Goal: Information Seeking & Learning: Learn about a topic

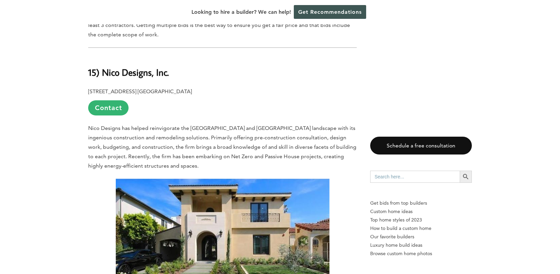
scroll to position [447, 0]
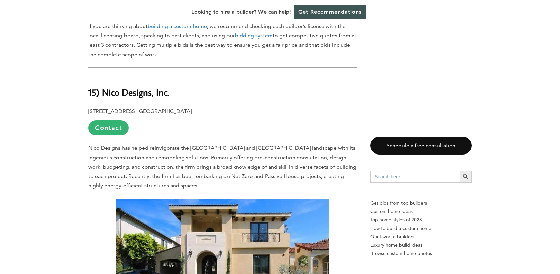
click at [160, 86] on b "15) Nico Designs, Inc." at bounding box center [128, 92] width 81 height 12
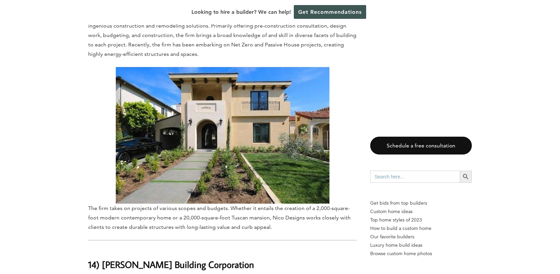
scroll to position [729, 0]
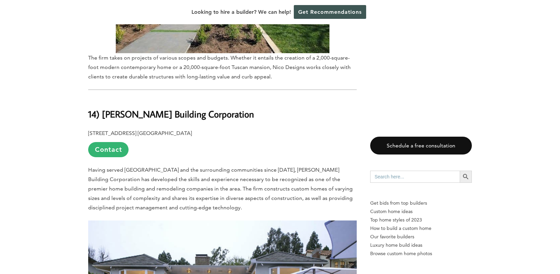
click at [157, 108] on b "14) [PERSON_NAME] Building Corporation" at bounding box center [171, 114] width 166 height 12
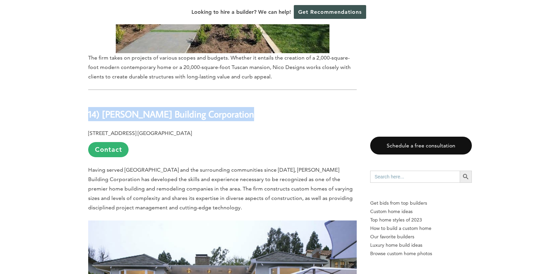
click at [157, 108] on b "14) [PERSON_NAME] Building Corporation" at bounding box center [171, 114] width 166 height 12
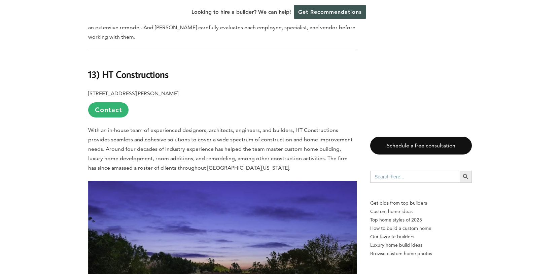
scroll to position [1155, 0]
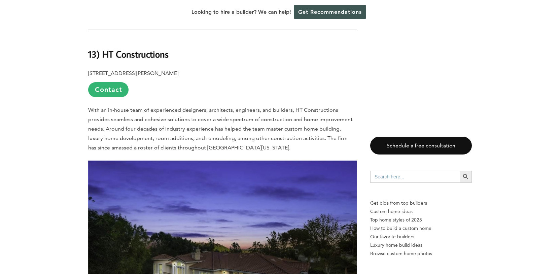
click at [204, 107] on span "With an in-house team of experienced designers, architects, engineers, and buil…" at bounding box center [220, 129] width 265 height 44
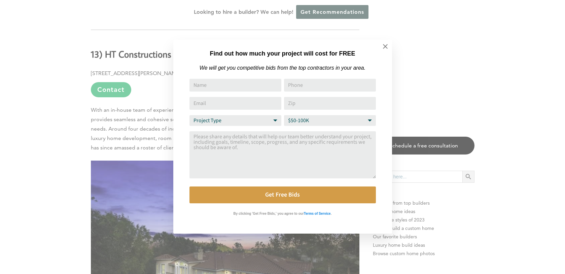
drag, startPoint x: 106, startPoint y: 42, endPoint x: 171, endPoint y: 44, distance: 65.7
click at [381, 46] on button at bounding box center [386, 47] width 24 height 24
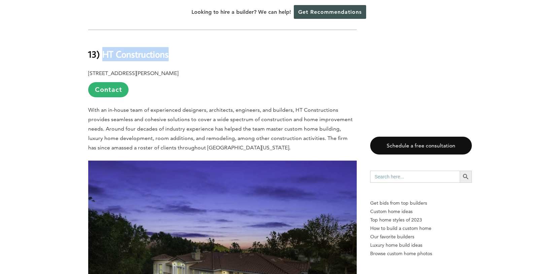
drag, startPoint x: 103, startPoint y: 43, endPoint x: 177, endPoint y: 43, distance: 73.7
click at [177, 43] on h2 "13) HT Constructions" at bounding box center [222, 49] width 269 height 23
click at [219, 107] on span "With an in-house team of experienced designers, architects, engineers, and buil…" at bounding box center [220, 129] width 265 height 44
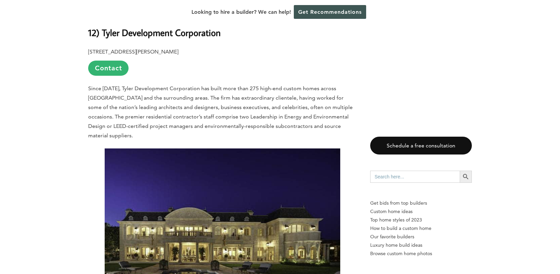
scroll to position [1506, 0]
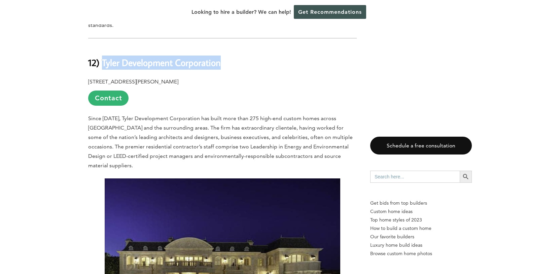
drag, startPoint x: 104, startPoint y: 52, endPoint x: 228, endPoint y: 54, distance: 123.2
click at [221, 57] on b "12) Tyler Development Corporation" at bounding box center [154, 63] width 133 height 12
click at [249, 115] on span "Since [DATE], Tyler Development Corporation has built more than 275 high-end cu…" at bounding box center [220, 142] width 265 height 54
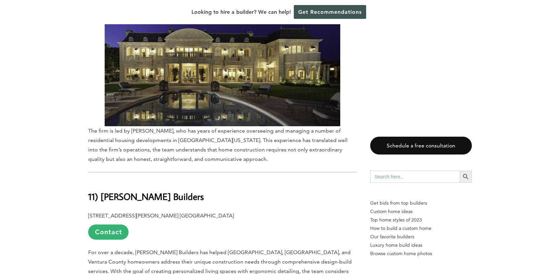
scroll to position [1794, 0]
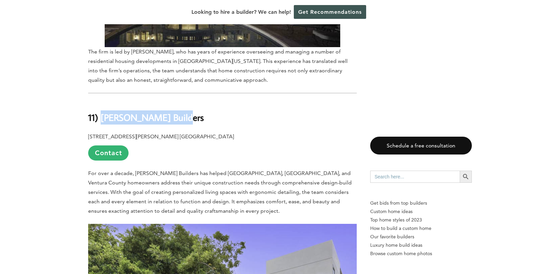
drag, startPoint x: 182, startPoint y: 100, endPoint x: 103, endPoint y: 99, distance: 78.4
click at [103, 111] on b "11) [PERSON_NAME] Builders" at bounding box center [146, 117] width 116 height 12
copy b "[PERSON_NAME] Builders"
click at [247, 136] on p "[STREET_ADDRESS][PERSON_NAME] [GEOGRAPHIC_DATA] Contact" at bounding box center [222, 146] width 269 height 29
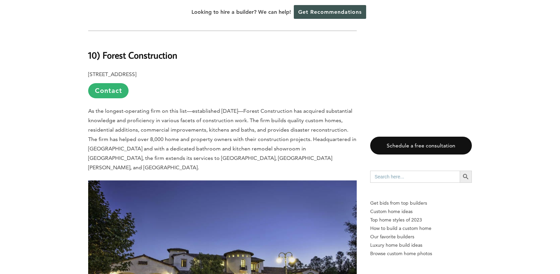
scroll to position [2235, 0]
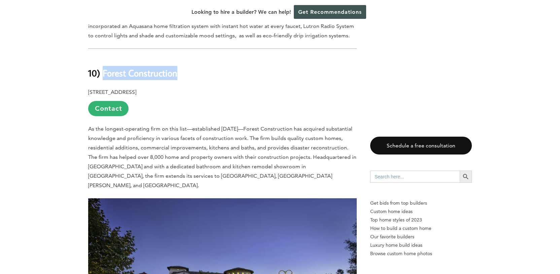
drag, startPoint x: 104, startPoint y: 54, endPoint x: 193, endPoint y: 53, distance: 88.9
click at [193, 57] on h2 "10) Forest Construction" at bounding box center [222, 68] width 269 height 23
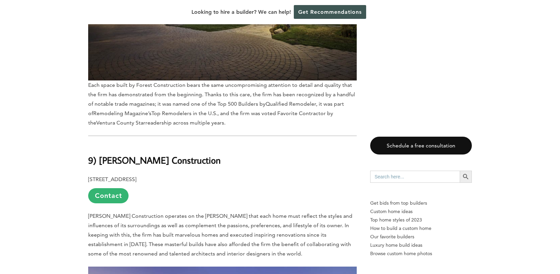
scroll to position [2530, 0]
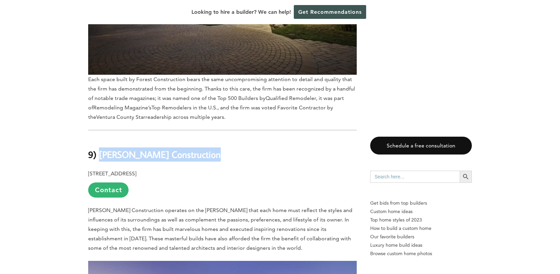
drag, startPoint x: 100, startPoint y: 125, endPoint x: 218, endPoint y: 126, distance: 117.8
click at [218, 138] on h2 "9) [PERSON_NAME] Construction" at bounding box center [222, 149] width 269 height 23
copy b "[PERSON_NAME] Construction"
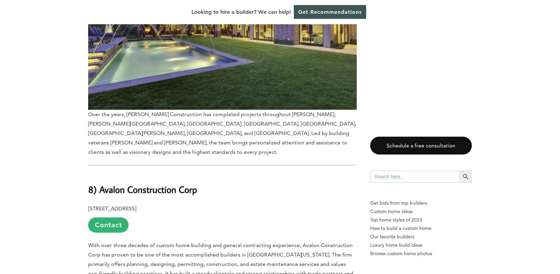
scroll to position [2967, 0]
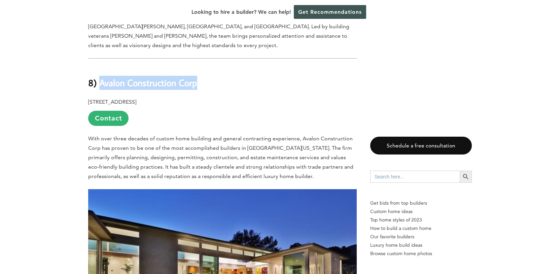
drag, startPoint x: 101, startPoint y: 45, endPoint x: 217, endPoint y: 44, distance: 116.1
click at [218, 67] on h2 "8) Avalon Construction Corp" at bounding box center [222, 78] width 269 height 23
copy b "Avalon Construction Corp"
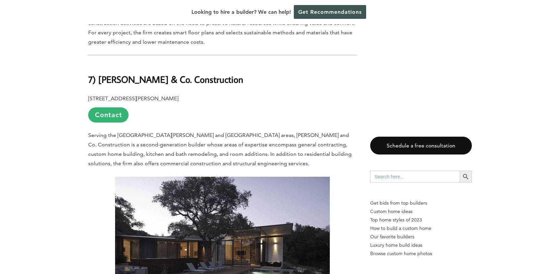
scroll to position [3307, 0]
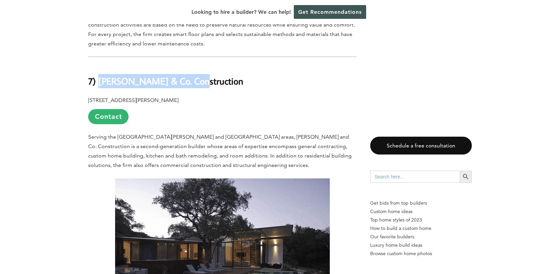
drag, startPoint x: 99, startPoint y: 41, endPoint x: 196, endPoint y: 42, distance: 96.6
click at [196, 65] on h2 "7) [PERSON_NAME] & Co. Construction" at bounding box center [222, 76] width 269 height 23
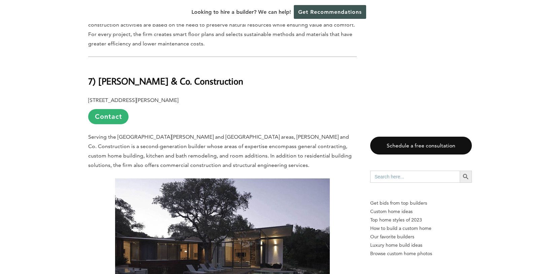
click at [252, 96] on p "[STREET_ADDRESS][PERSON_NAME] Contact" at bounding box center [222, 110] width 269 height 29
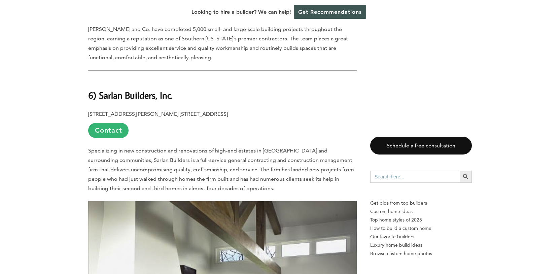
scroll to position [3646, 0]
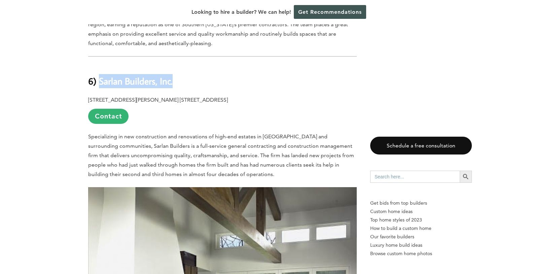
drag, startPoint x: 101, startPoint y: 42, endPoint x: 185, endPoint y: 45, distance: 83.9
click at [185, 65] on h2 "6) Sarlan Builders, Inc." at bounding box center [222, 76] width 269 height 23
copy b "Sarlan Builders, Inc."
